Goal: Information Seeking & Learning: Learn about a topic

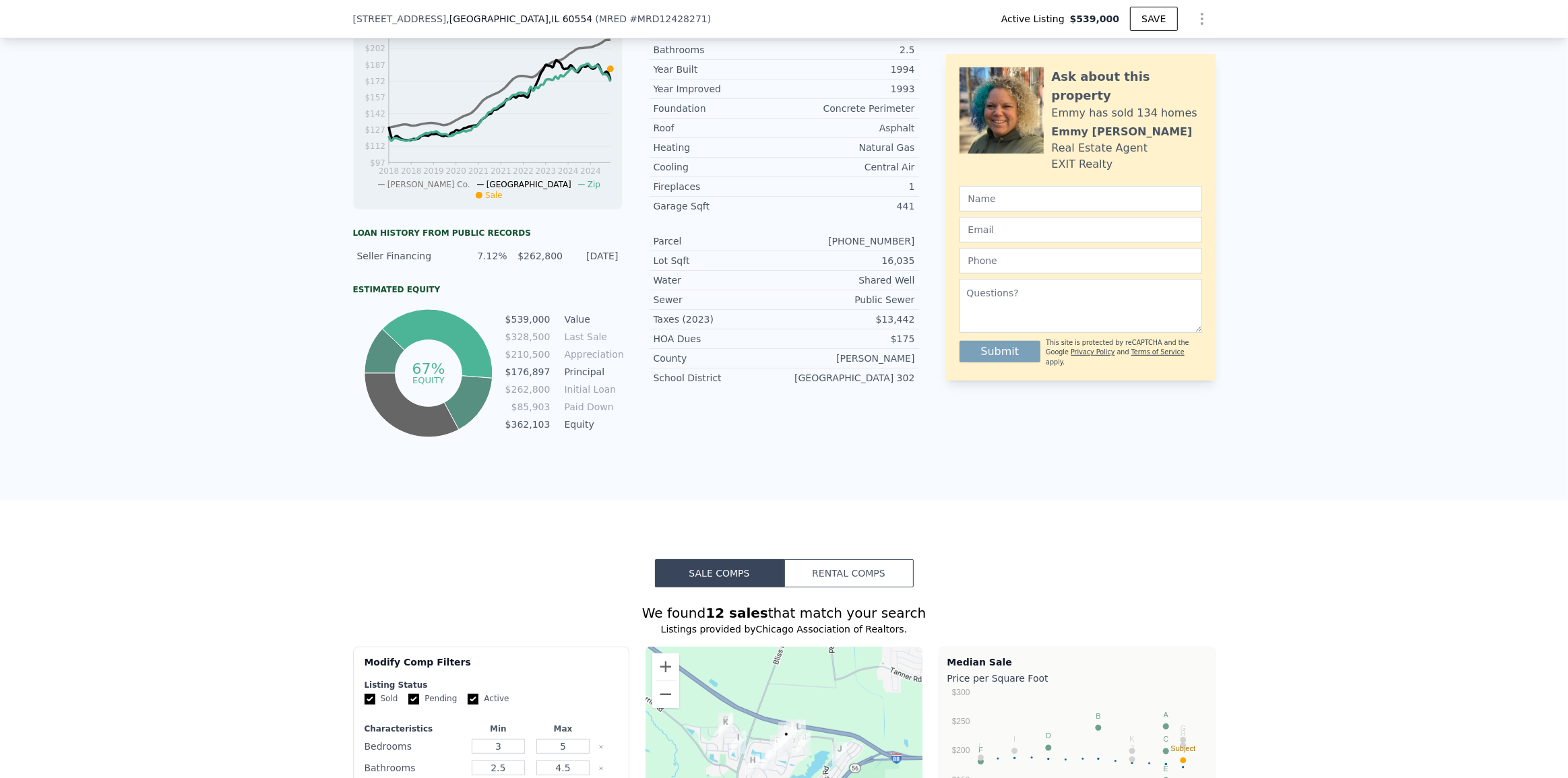
scroll to position [791, 0]
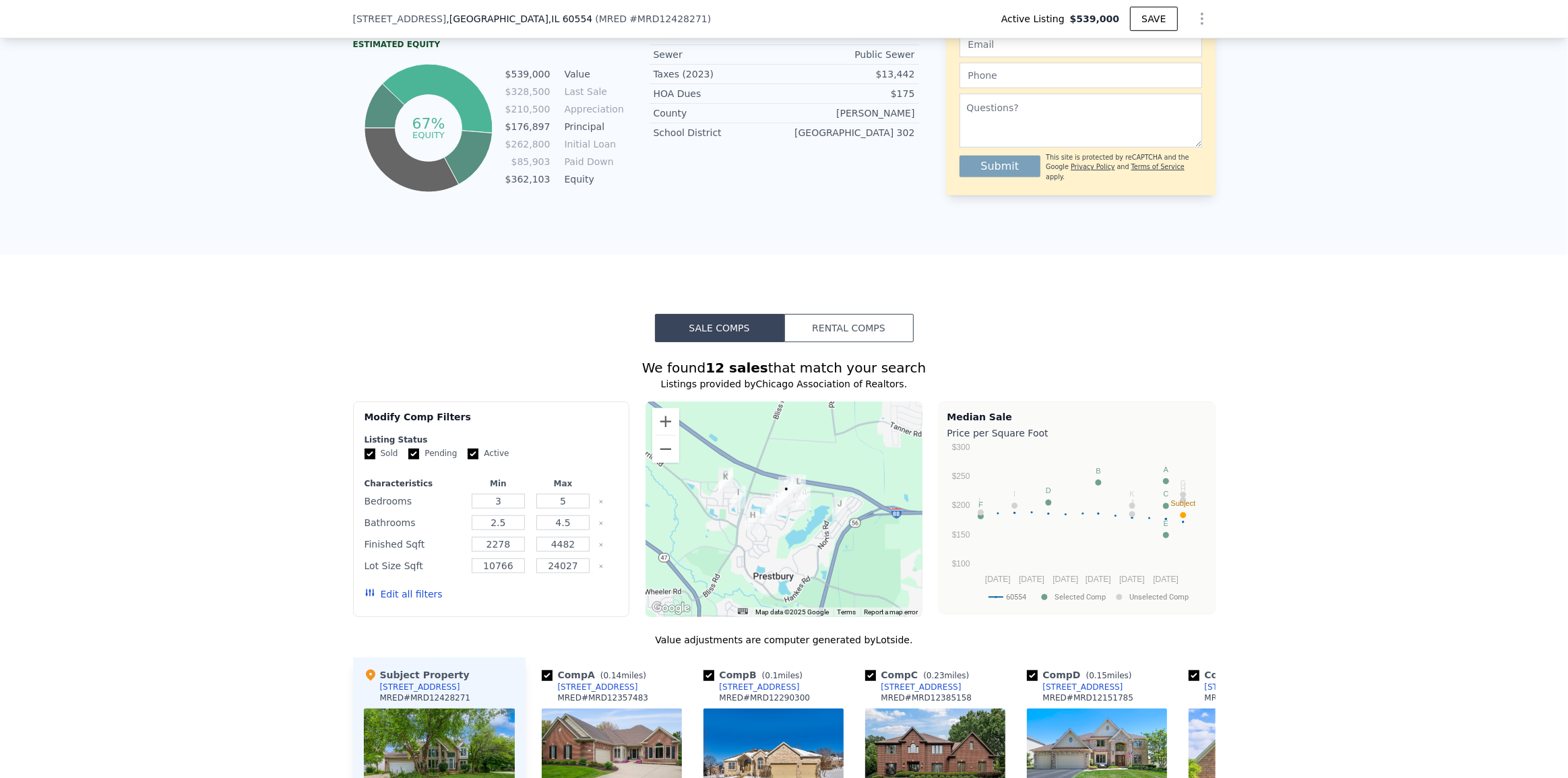
click at [411, 601] on button "Edit all filters" at bounding box center [403, 594] width 78 height 13
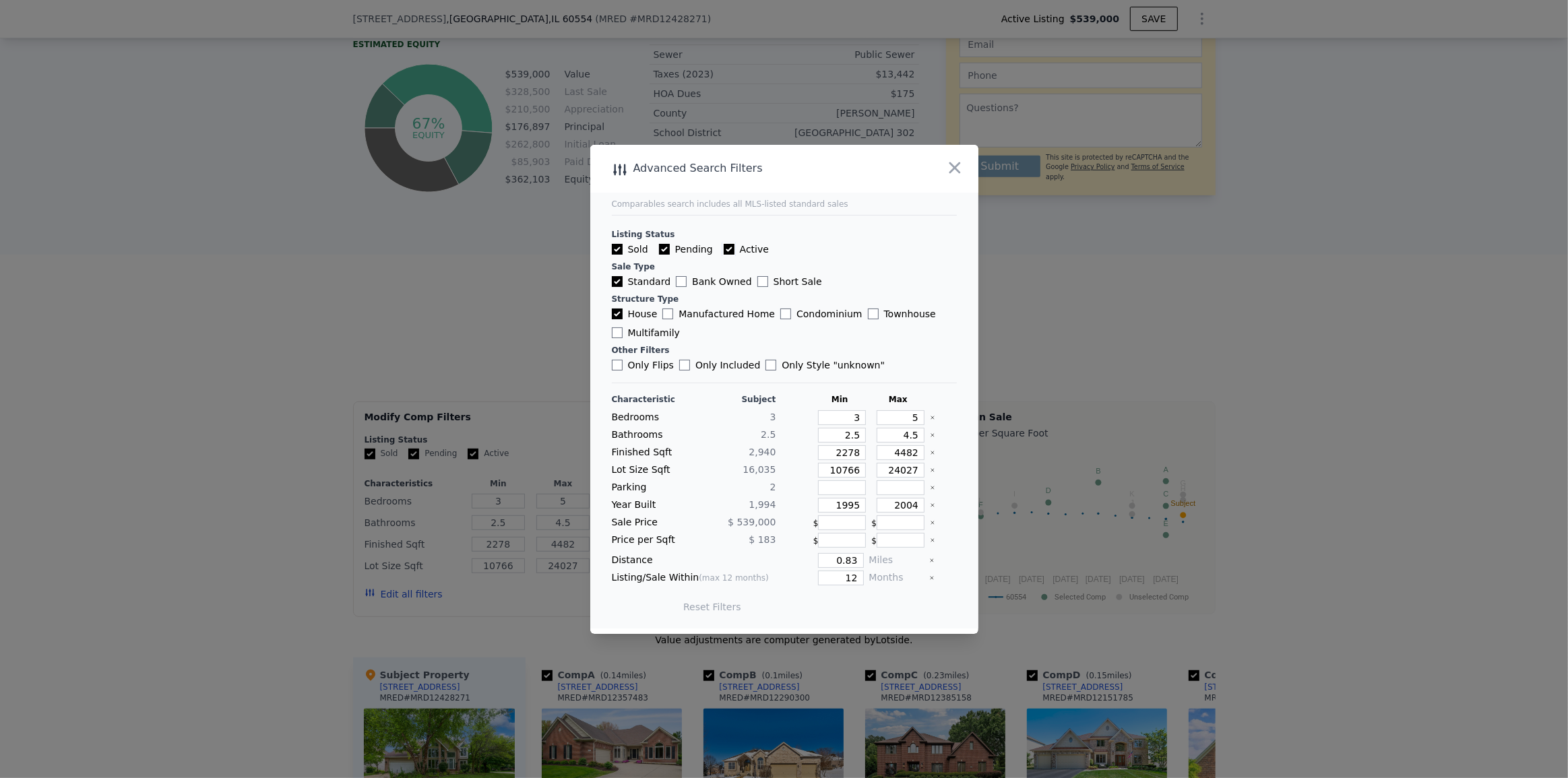
click at [726, 243] on label "Active" at bounding box center [746, 249] width 45 height 13
click at [726, 244] on input "Active" at bounding box center [729, 249] width 11 height 11
checkbox input "false"
click at [687, 249] on label "Pending" at bounding box center [686, 249] width 54 height 13
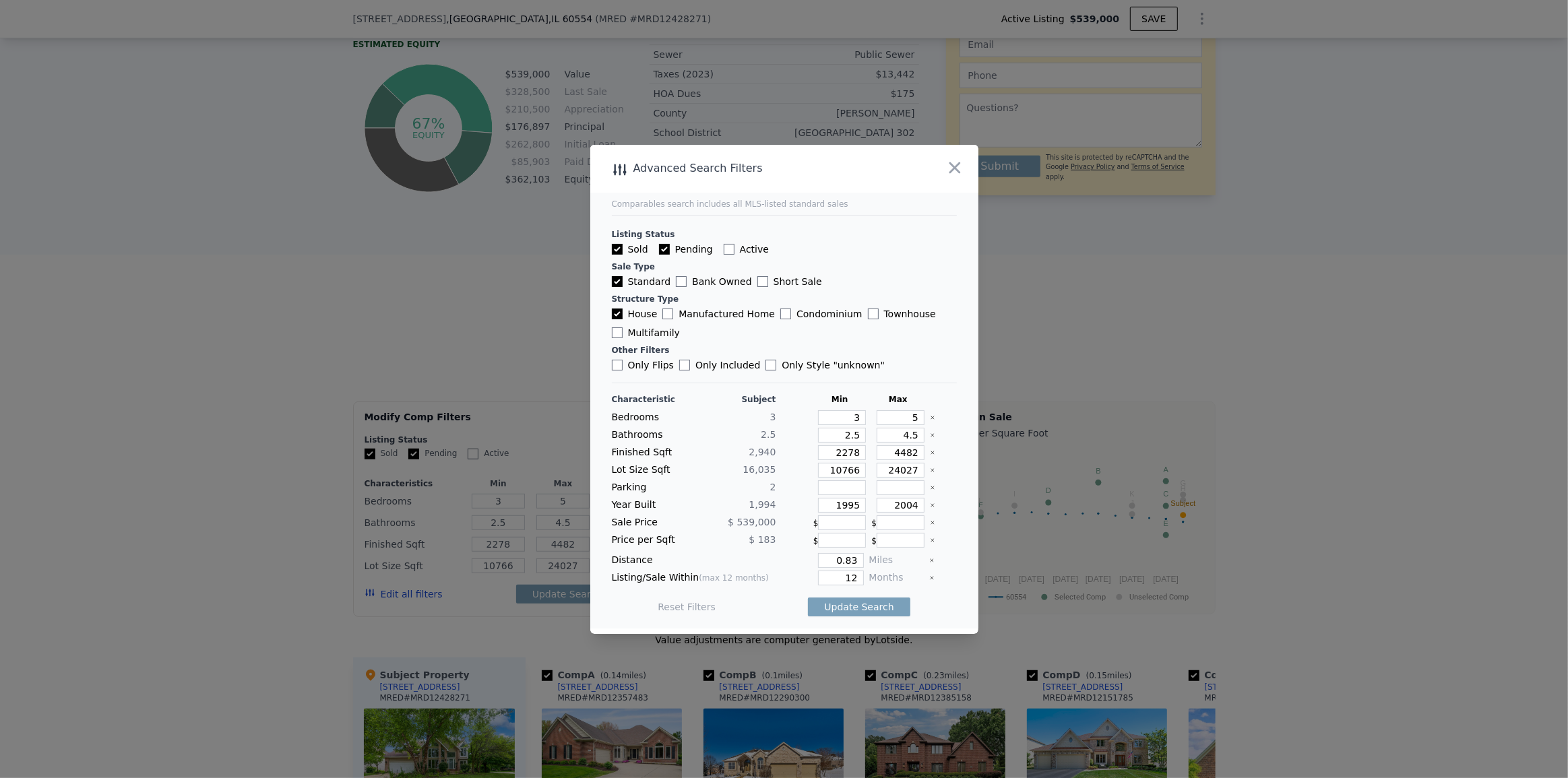
click at [670, 249] on input "Pending" at bounding box center [664, 249] width 11 height 11
checkbox input "false"
drag, startPoint x: 901, startPoint y: 416, endPoint x: 941, endPoint y: 413, distance: 40.1
click at [941, 413] on div "Bedrooms 3 3 5" at bounding box center [784, 418] width 345 height 15
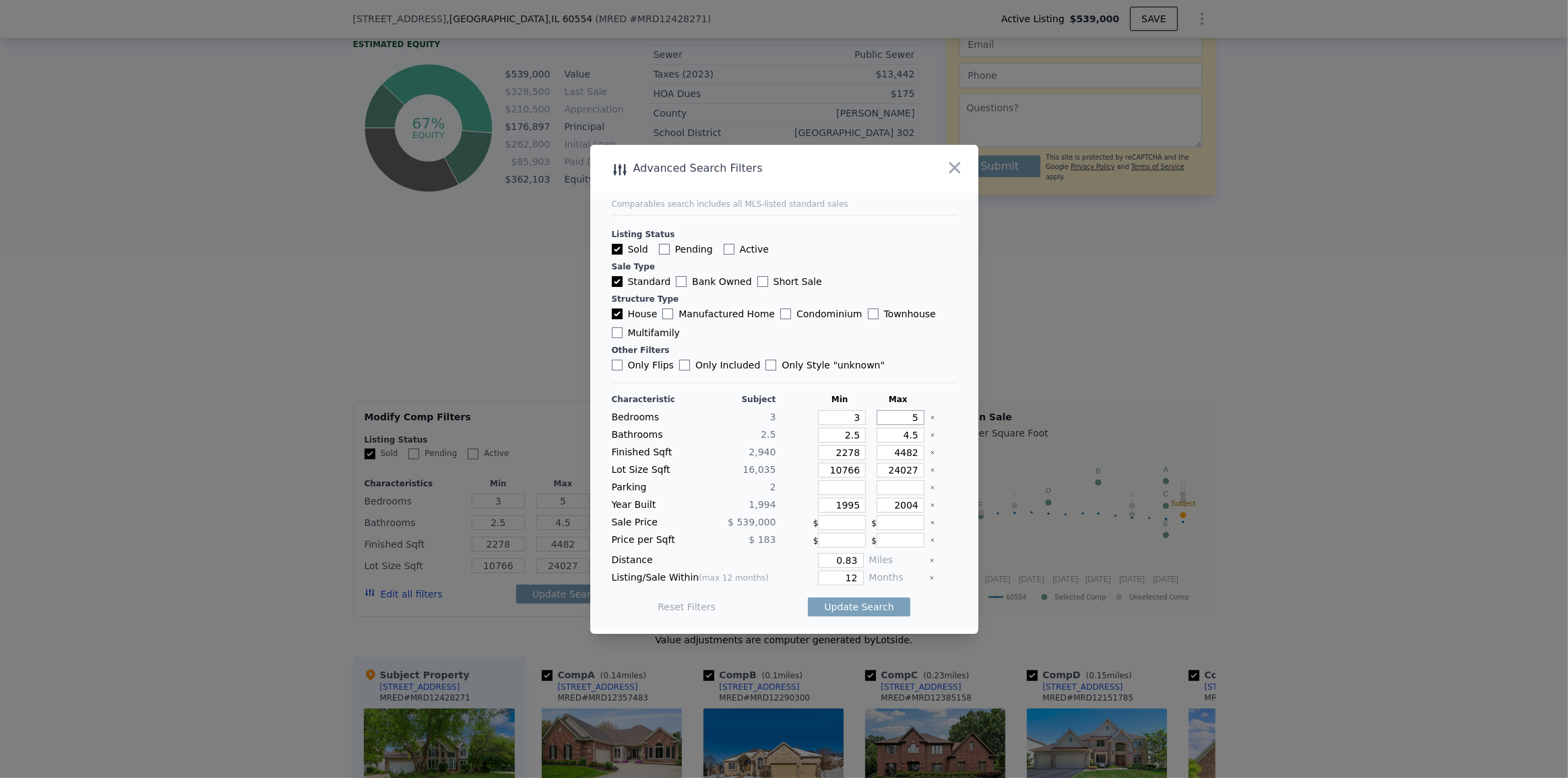
type input "4"
drag, startPoint x: 884, startPoint y: 432, endPoint x: 928, endPoint y: 414, distance: 47.5
click at [928, 414] on div "Characteristic Subject Min Max Bedrooms 3 3 4 Bathrooms 2.5 2.5 4.5 Finished Sq…" at bounding box center [784, 510] width 345 height 232
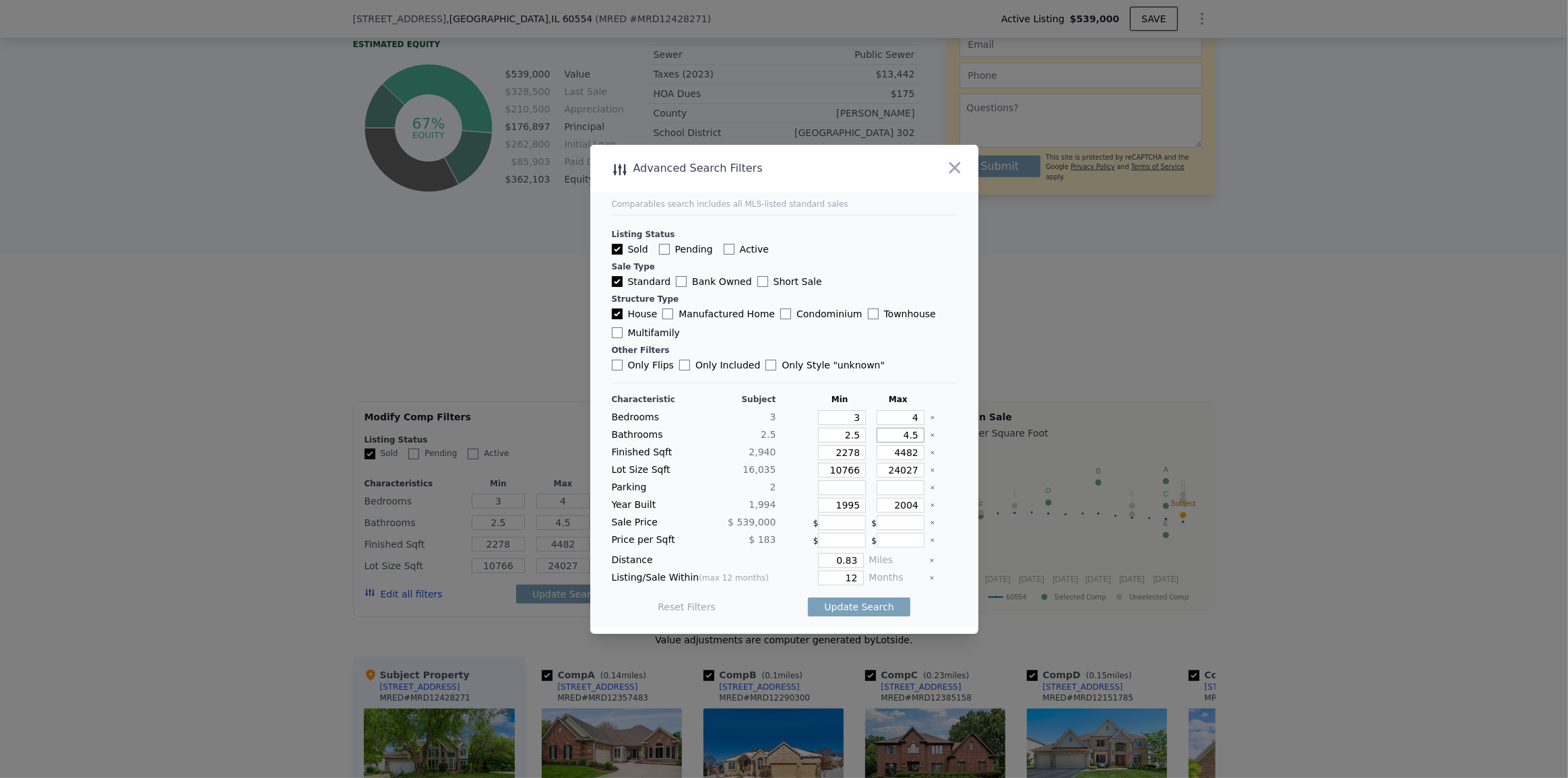
type input "3"
click at [930, 452] on icon "Clear" at bounding box center [932, 452] width 5 height 5
click at [930, 468] on icon "Clear" at bounding box center [932, 470] width 5 height 5
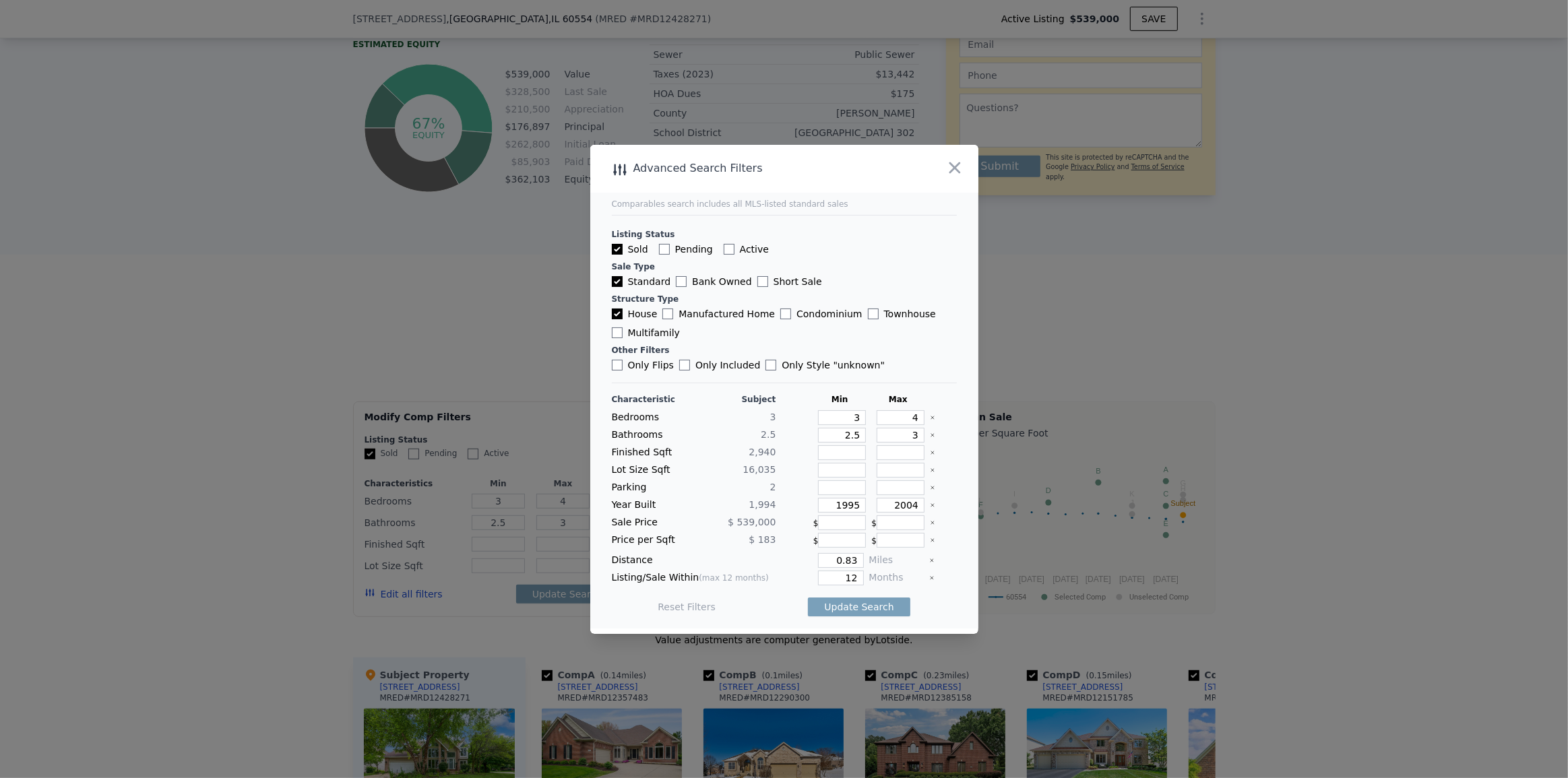
click at [930, 505] on icon "Clear" at bounding box center [932, 504] width 5 height 5
drag, startPoint x: 842, startPoint y: 560, endPoint x: 871, endPoint y: 563, distance: 29.2
click at [871, 563] on div "Distance 0.83 Miles" at bounding box center [784, 560] width 345 height 15
type input "0.5"
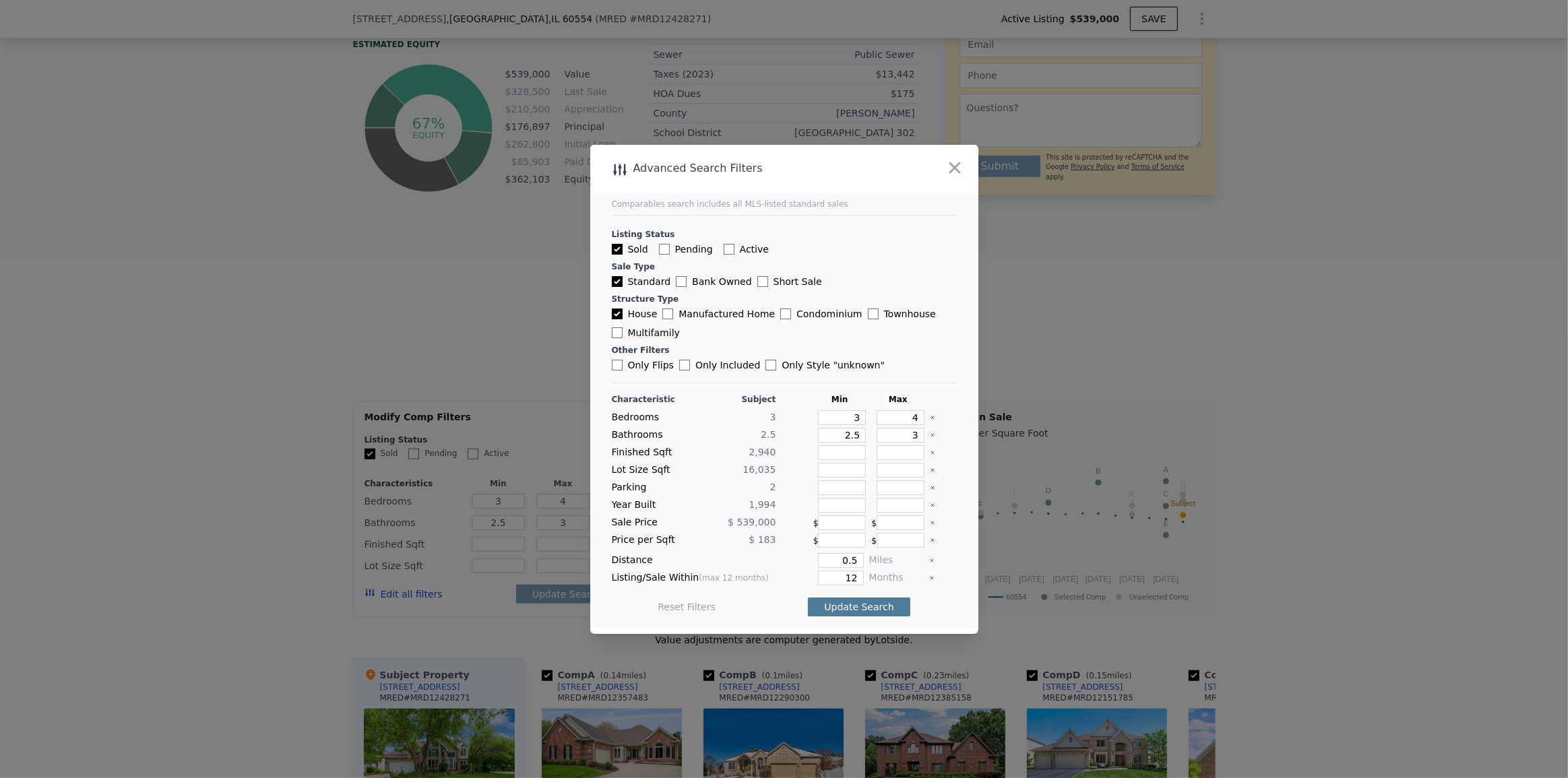
click at [853, 599] on button "Update Search" at bounding box center [859, 607] width 102 height 19
checkbox input "false"
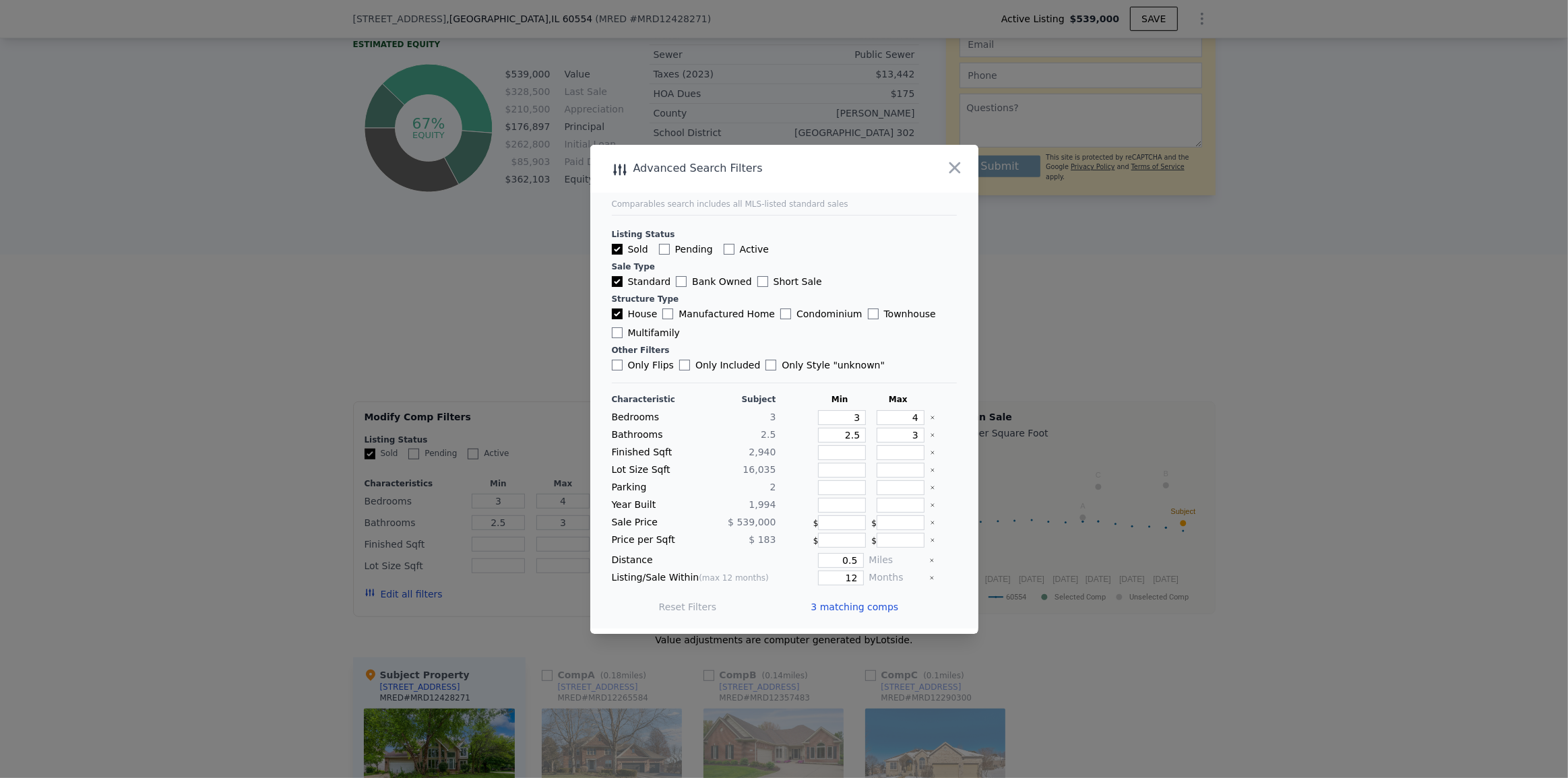
click at [1314, 488] on div at bounding box center [784, 389] width 1568 height 778
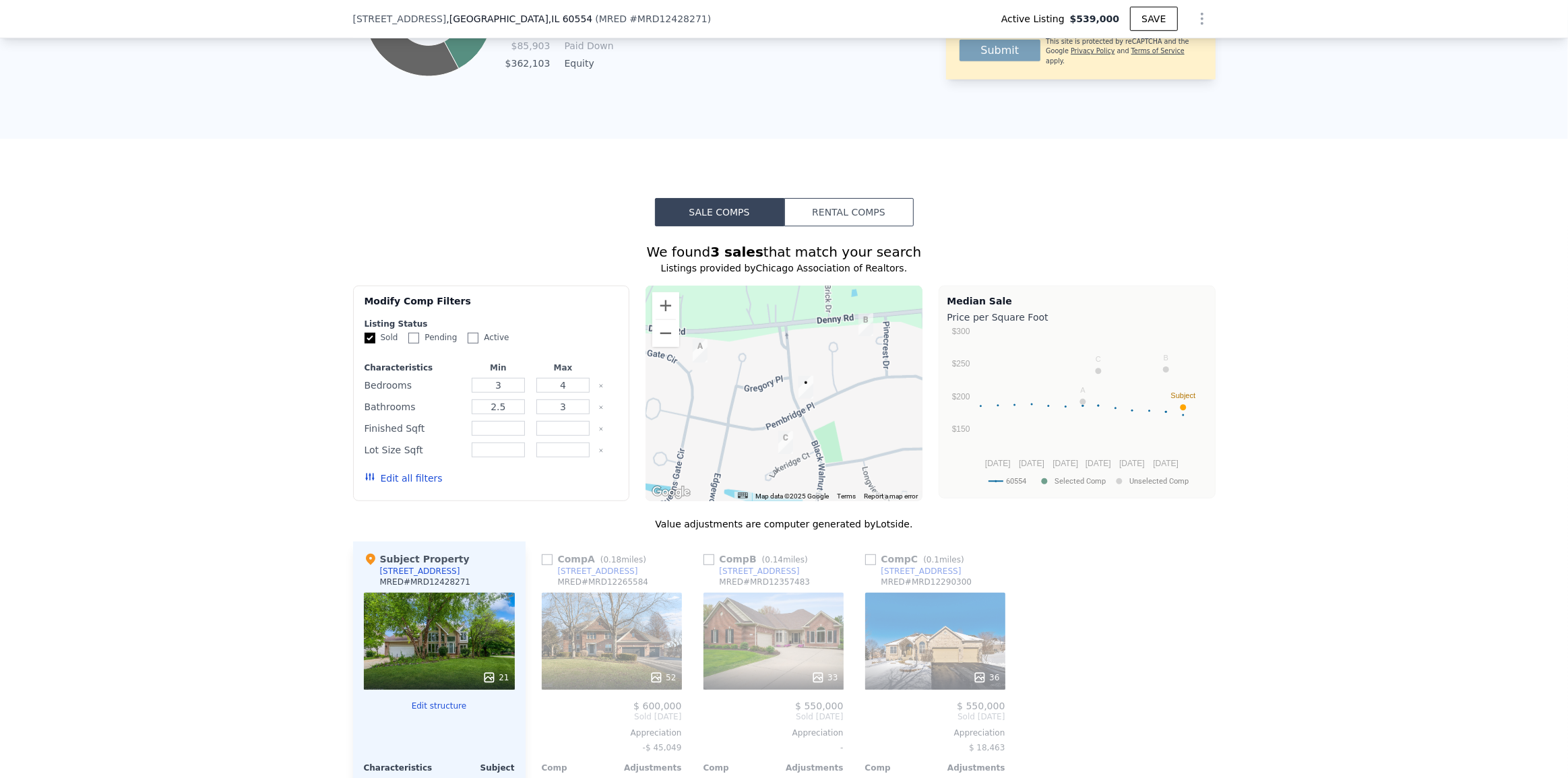
scroll to position [1097, 0]
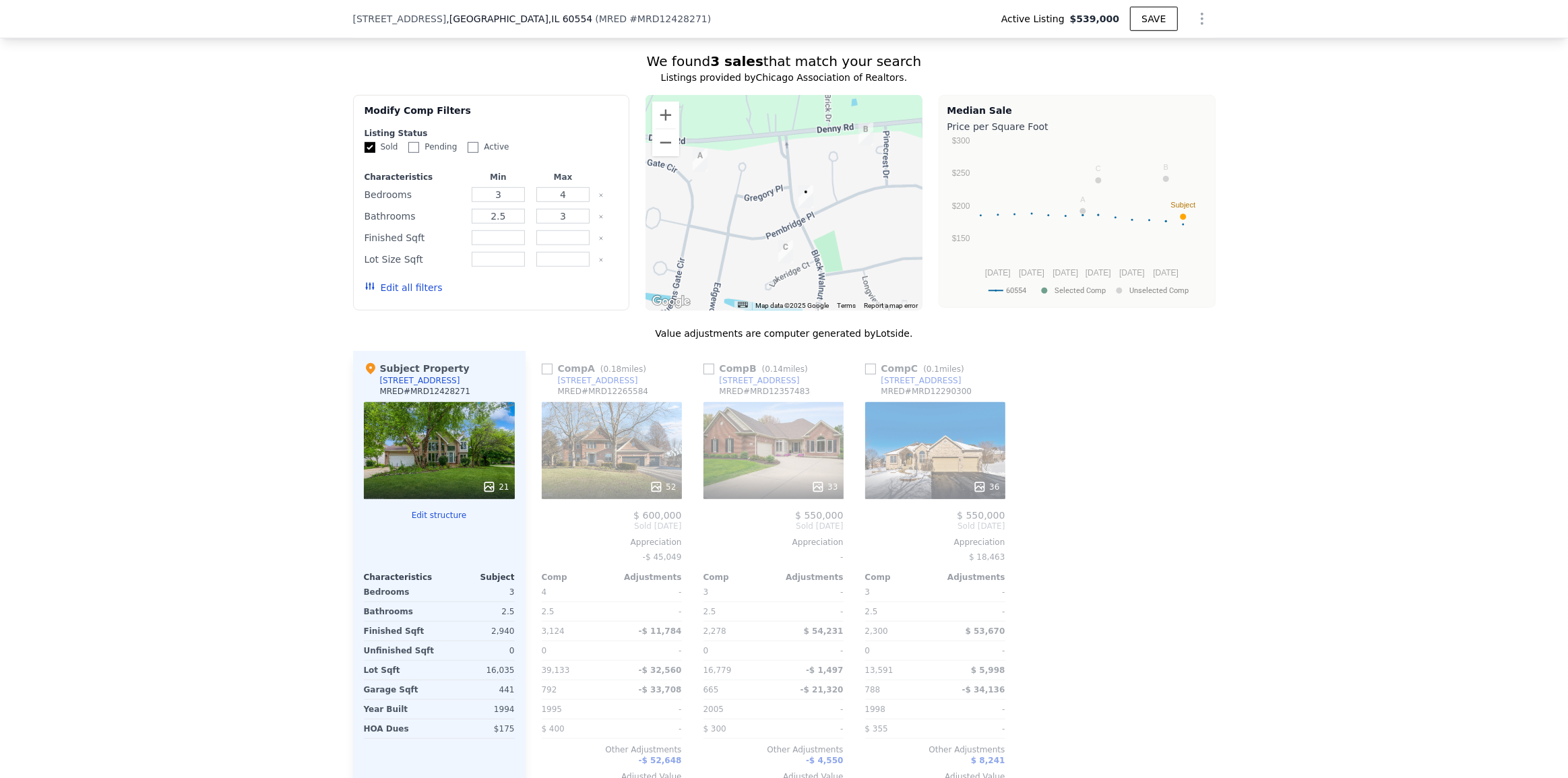
click at [505, 460] on div "21" at bounding box center [439, 451] width 151 height 97
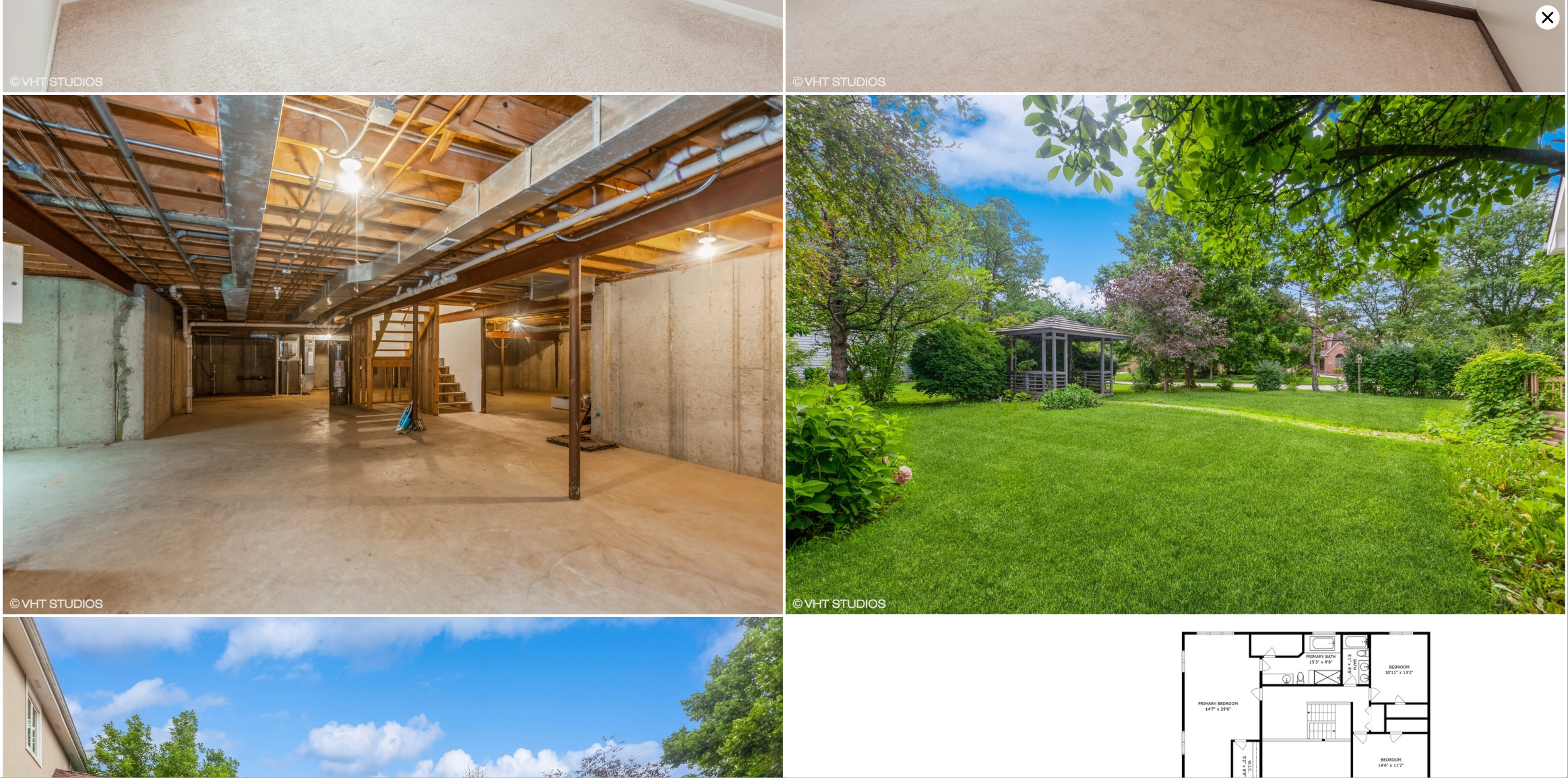
scroll to position [3636, 0]
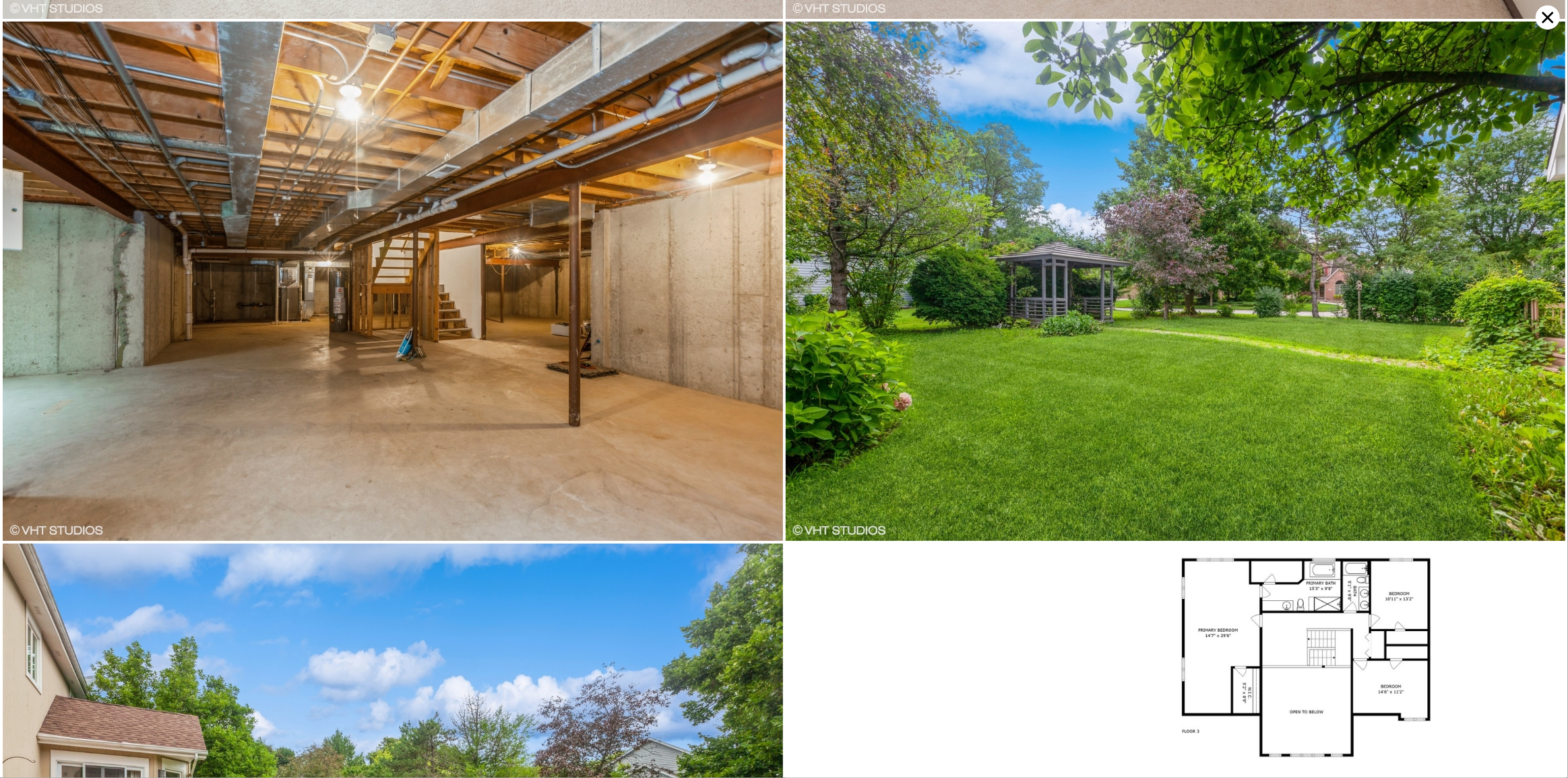
click at [1546, 21] on icon at bounding box center [1547, 17] width 24 height 24
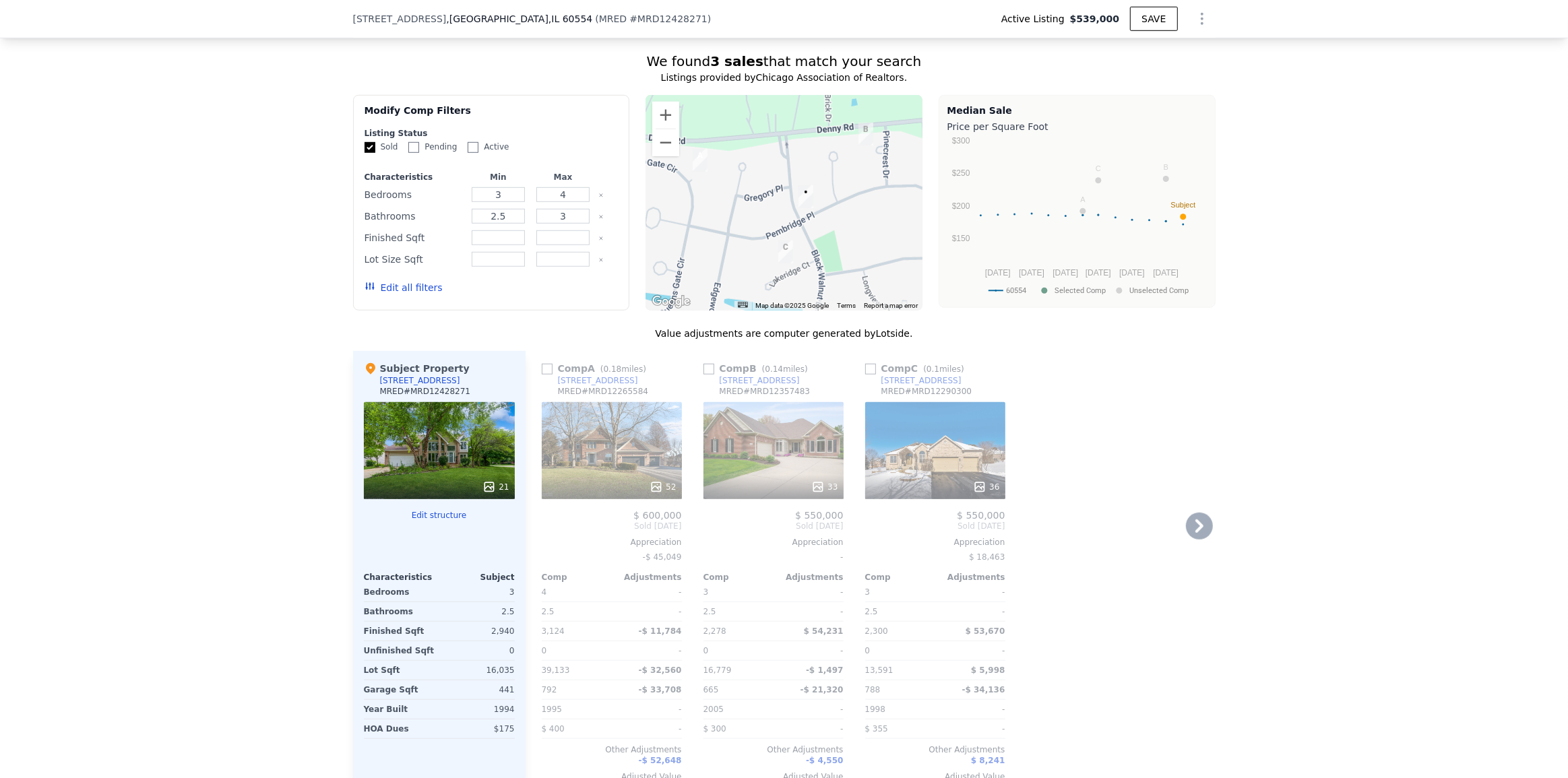
click at [629, 452] on div "52" at bounding box center [611, 451] width 141 height 97
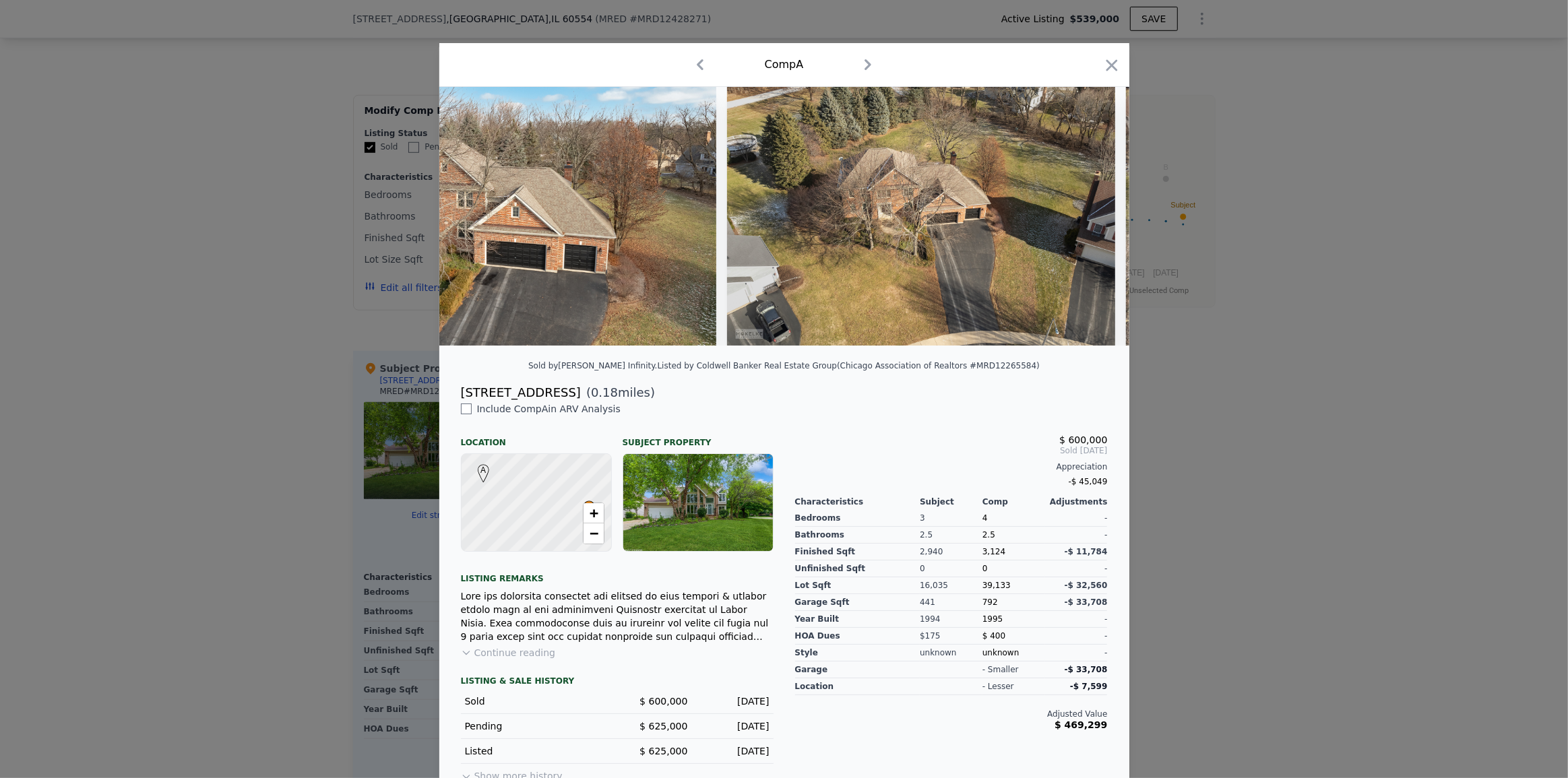
scroll to position [0, 19033]
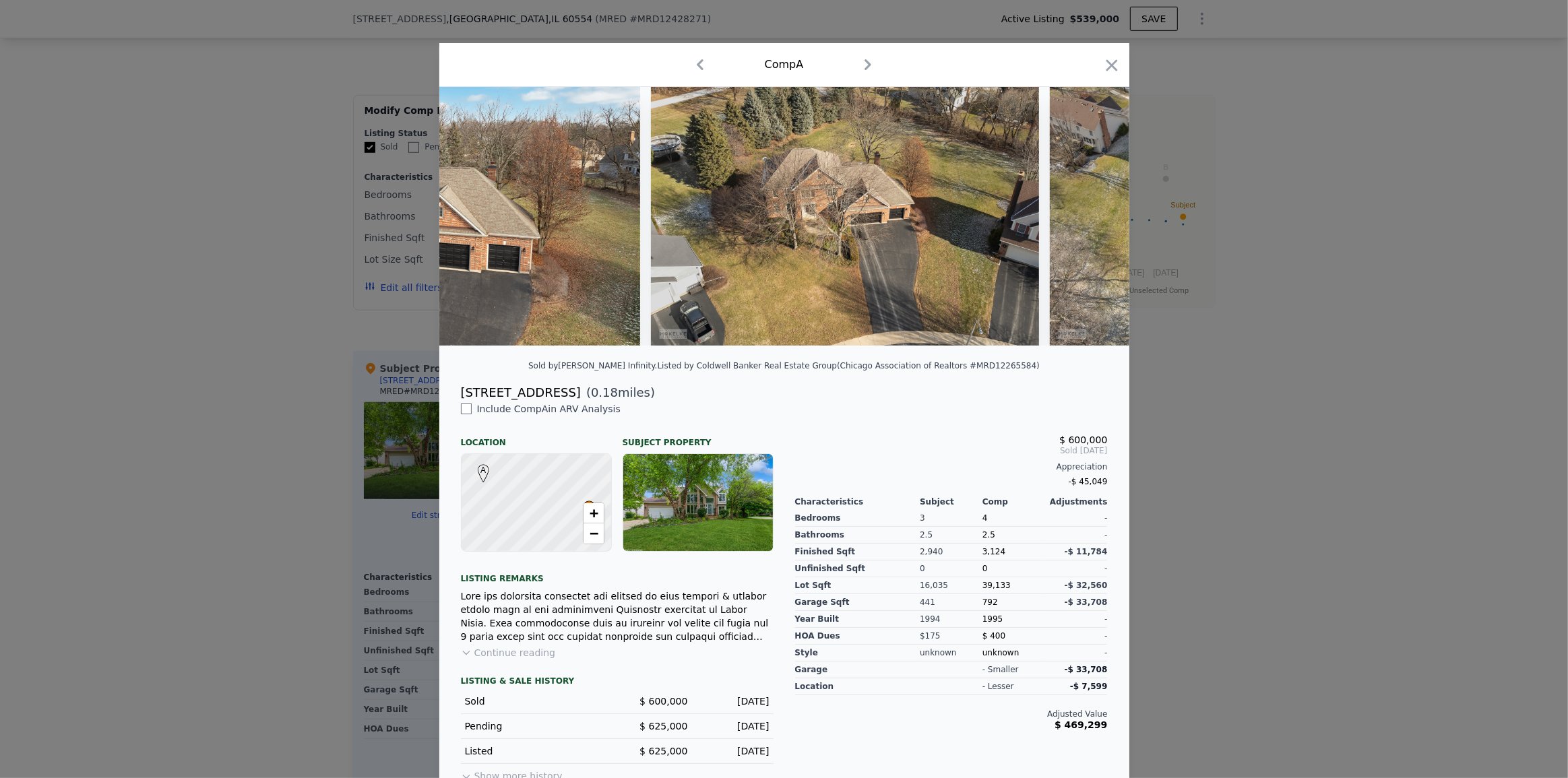
click at [1277, 421] on div at bounding box center [784, 389] width 1568 height 778
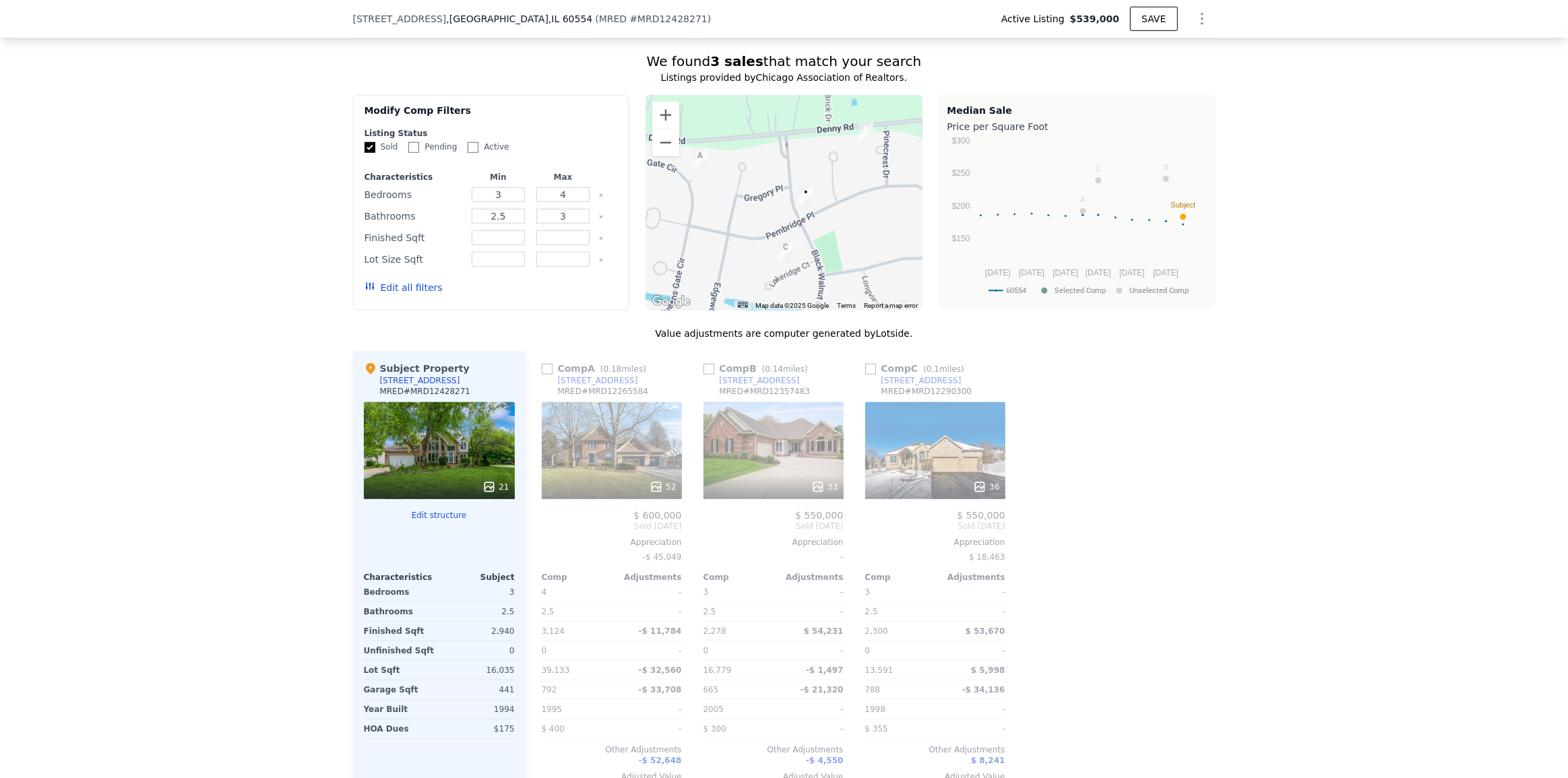
click at [826, 460] on div "33" at bounding box center [773, 451] width 141 height 97
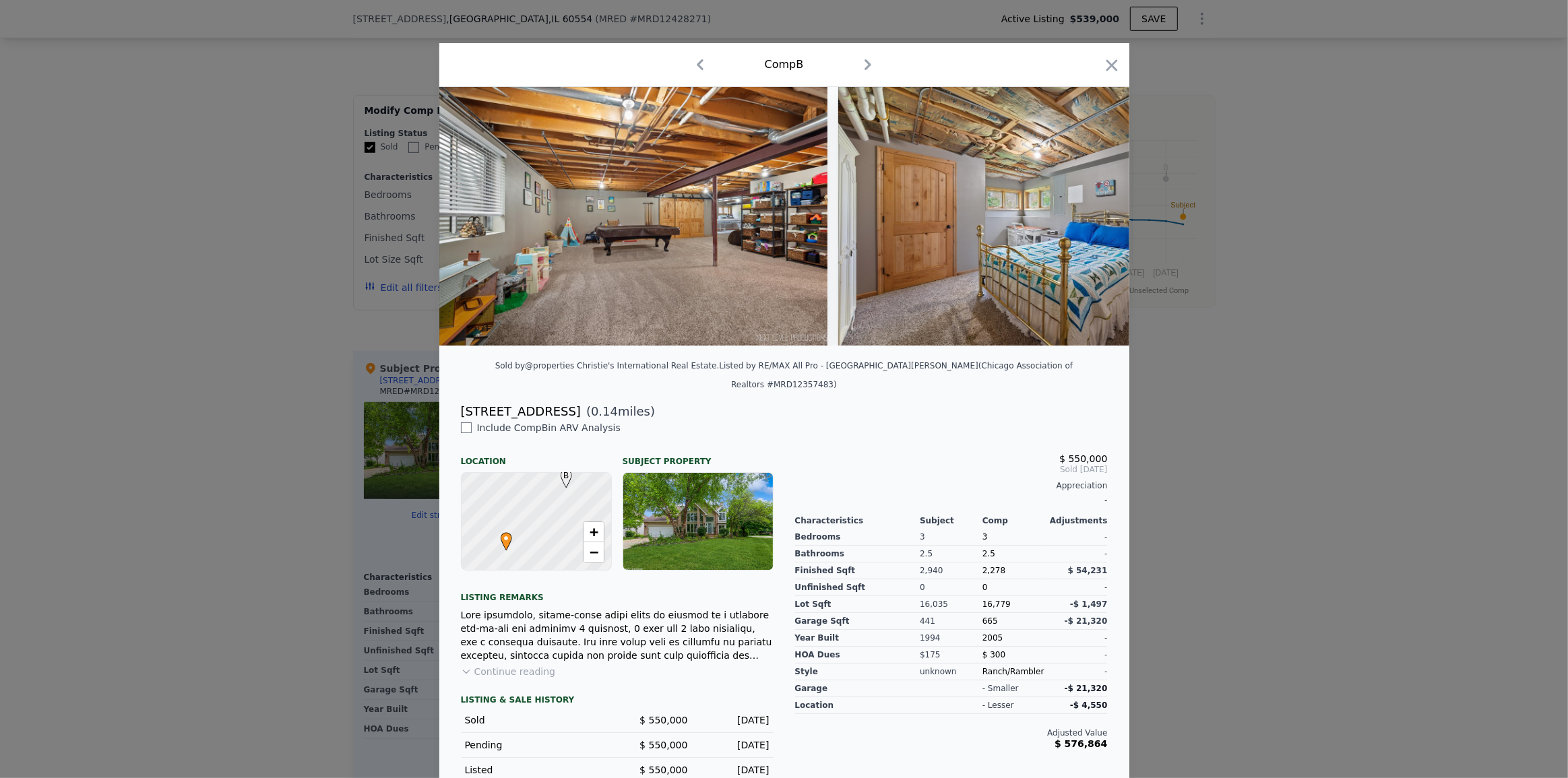
scroll to position [0, 8799]
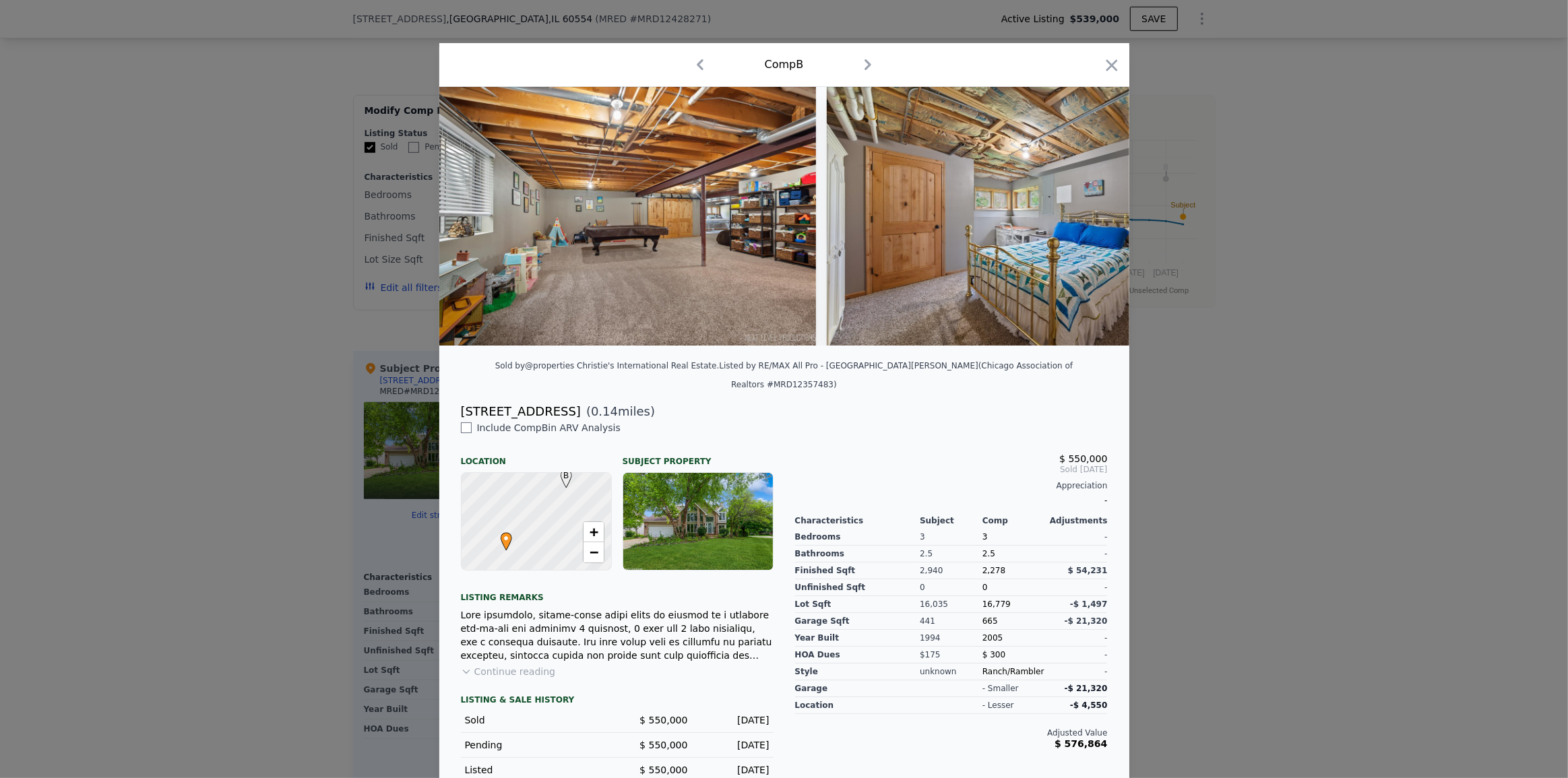
click at [1178, 360] on div at bounding box center [784, 389] width 1568 height 778
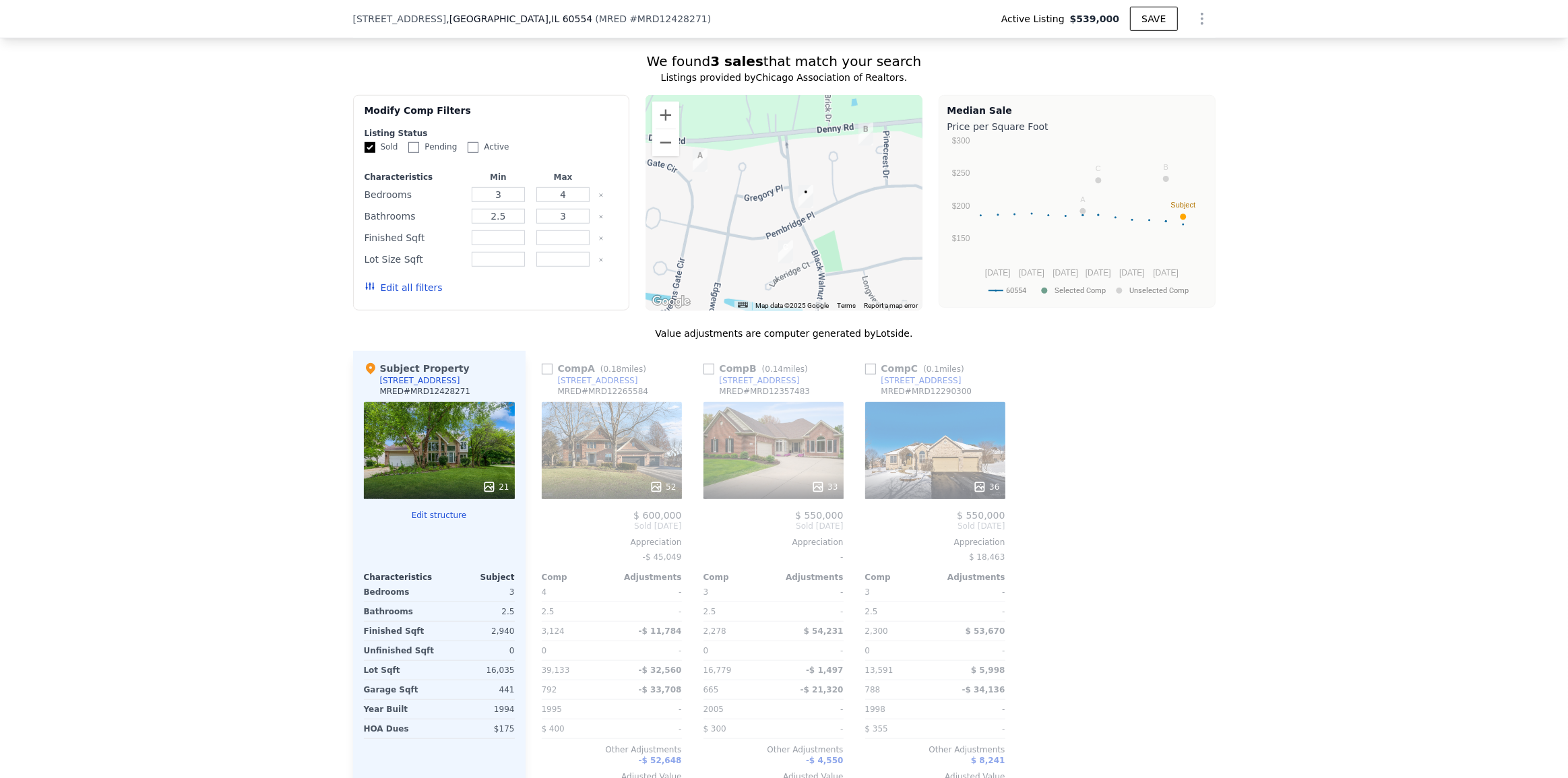
click at [943, 431] on div "36" at bounding box center [935, 451] width 141 height 97
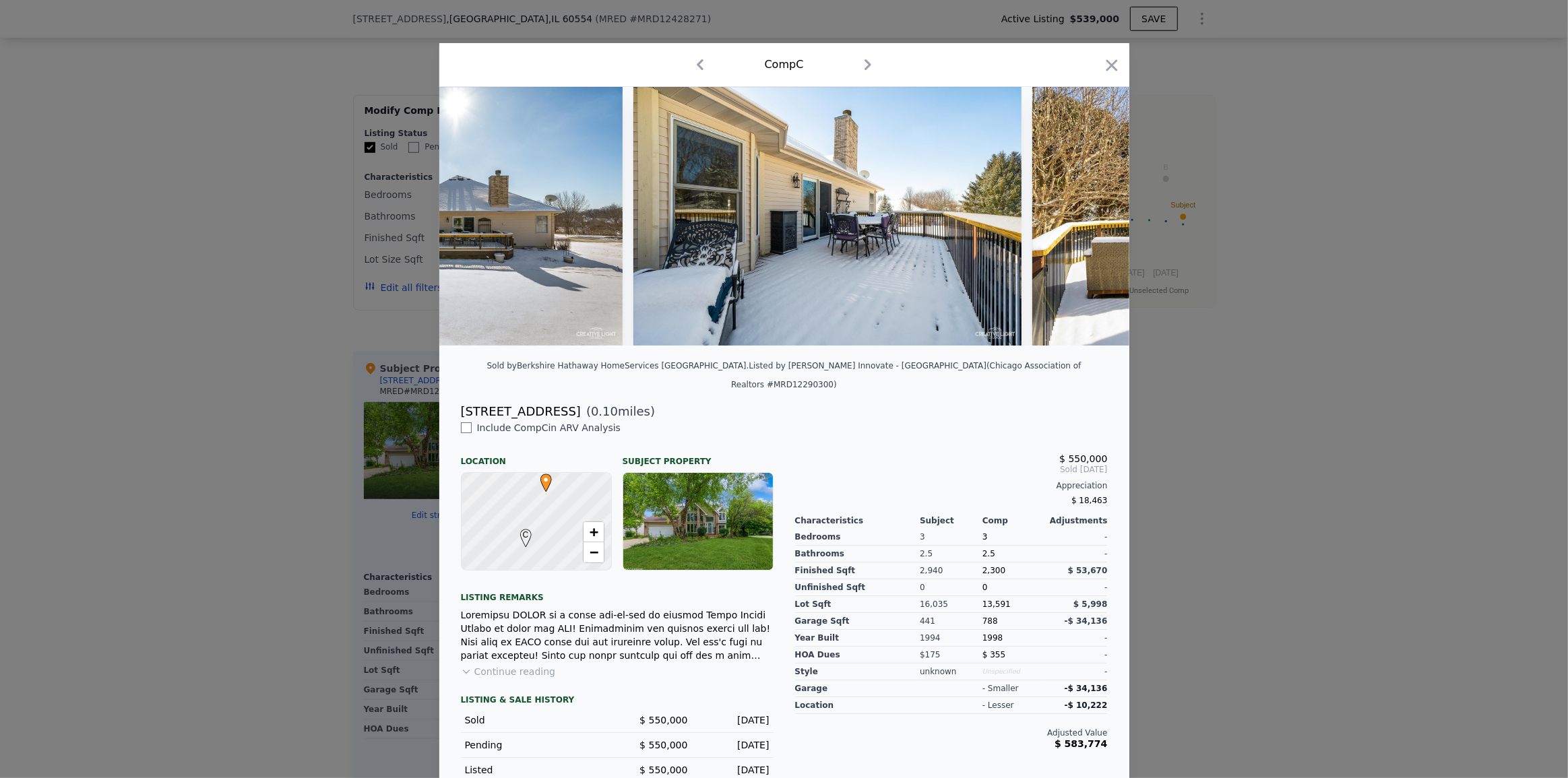
scroll to position [0, 11002]
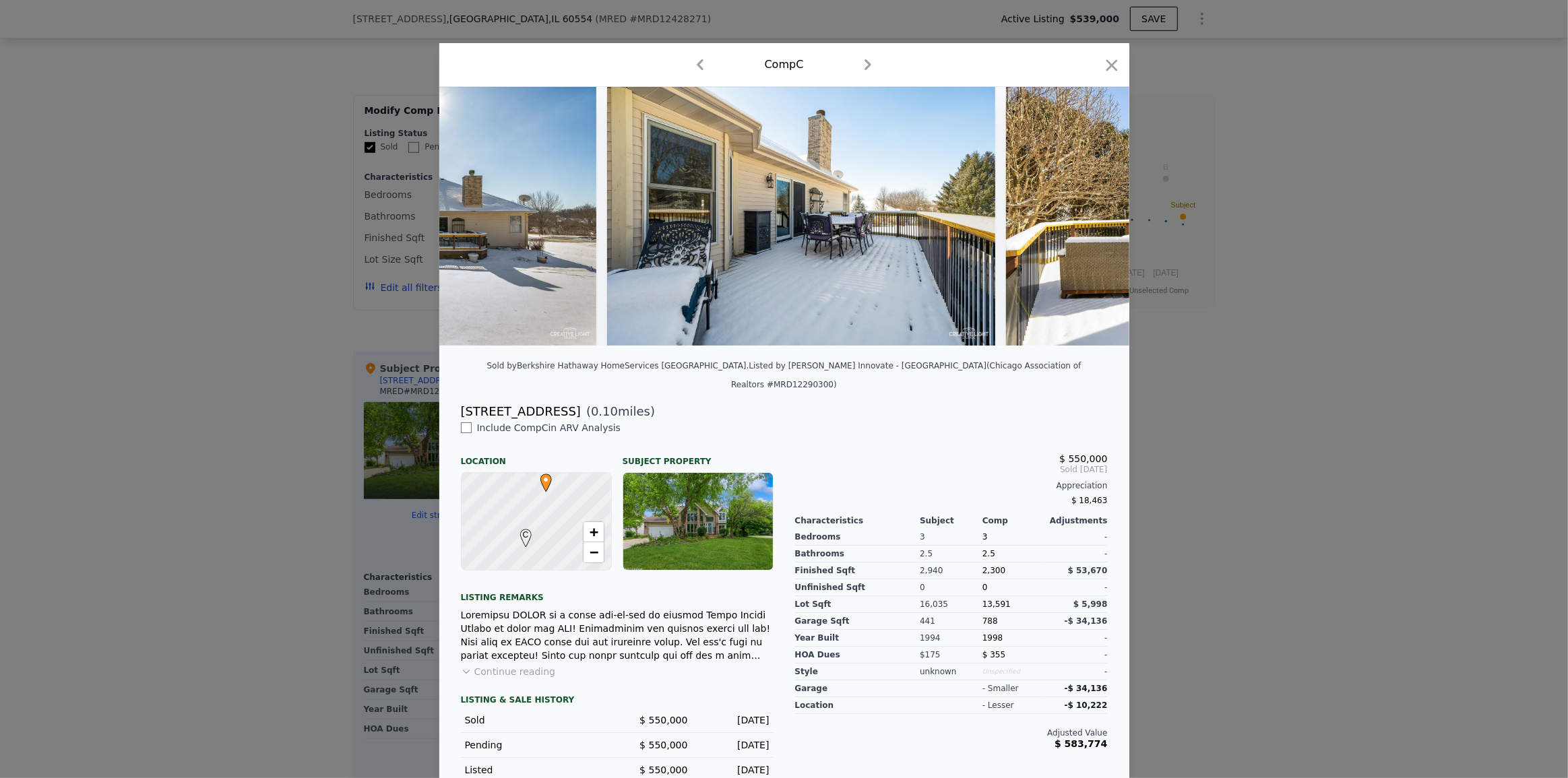
drag, startPoint x: 1192, startPoint y: 377, endPoint x: 1129, endPoint y: 377, distance: 63.0
click at [1192, 379] on div at bounding box center [784, 389] width 1568 height 778
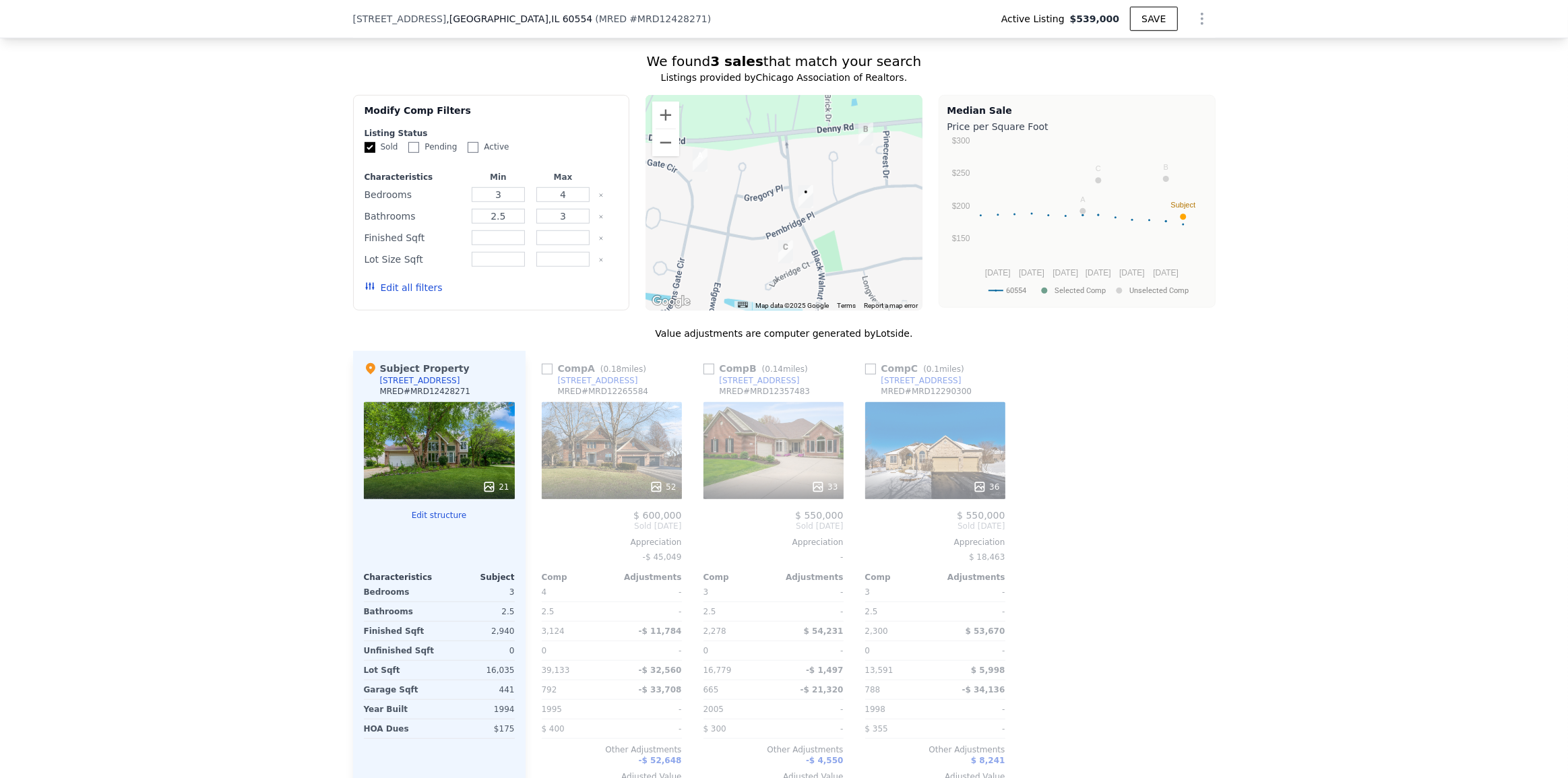
click at [586, 440] on div "52" at bounding box center [611, 451] width 141 height 97
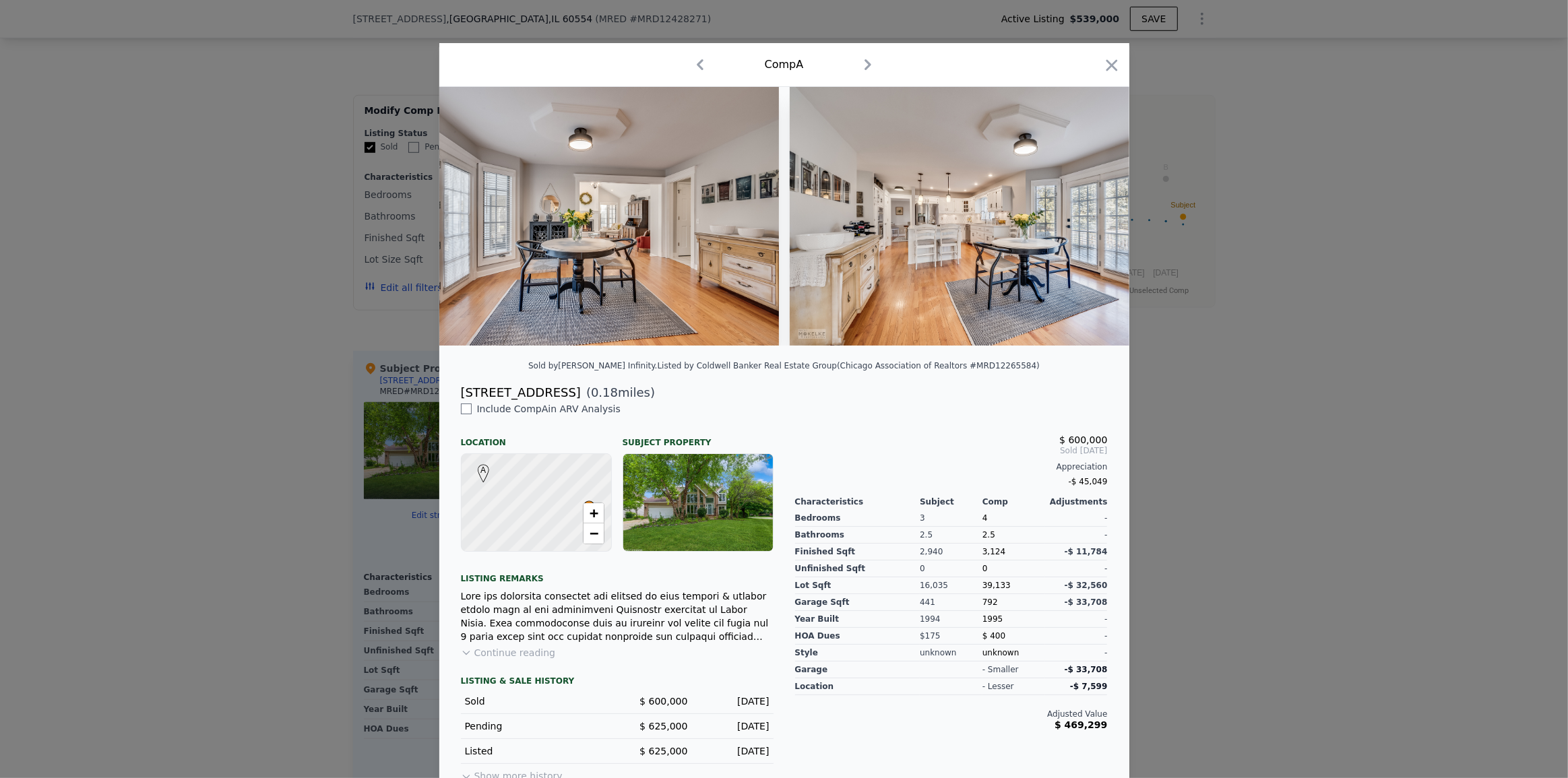
scroll to position [0, 6649]
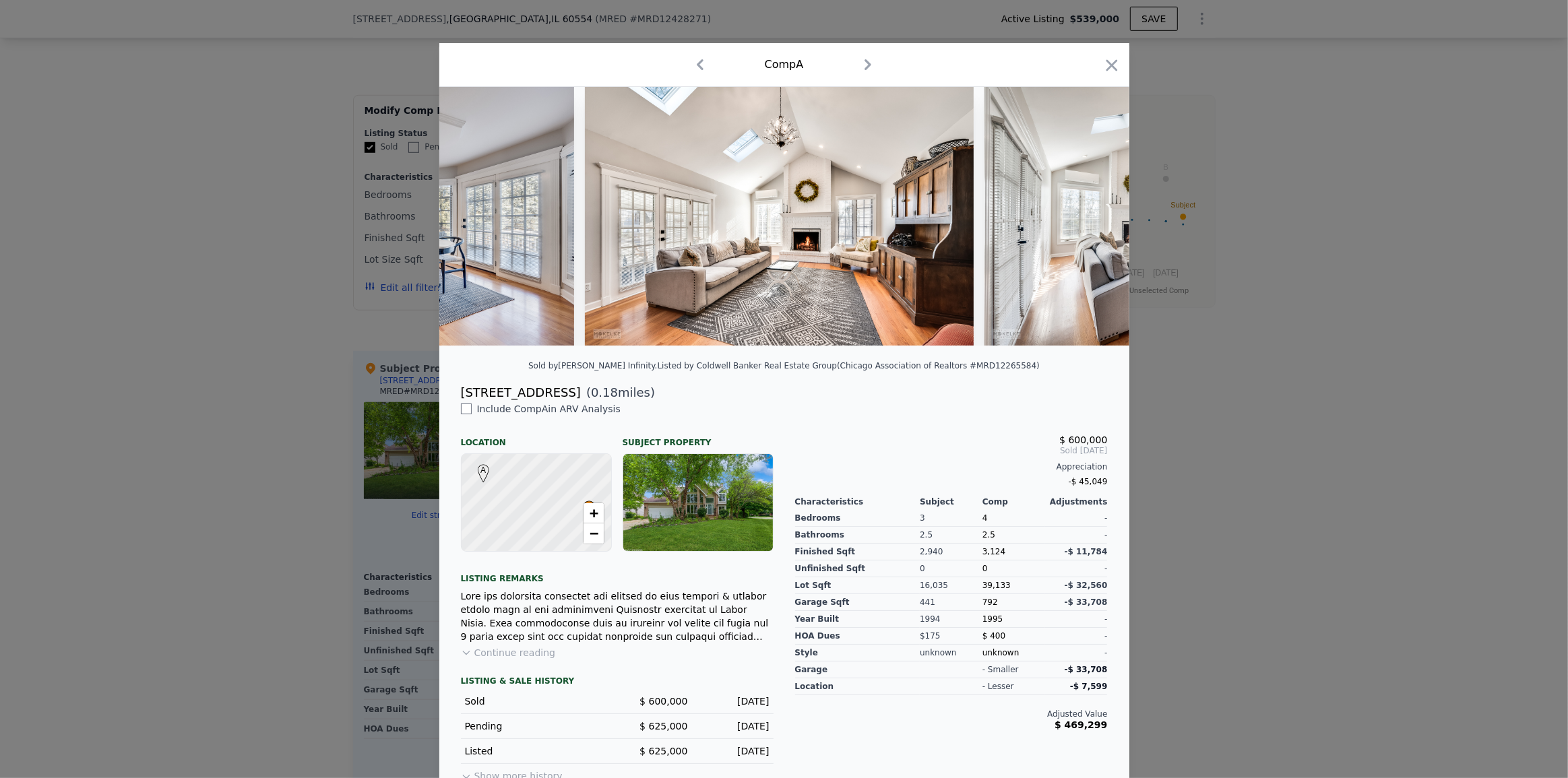
click at [1372, 349] on div at bounding box center [784, 389] width 1568 height 778
